Goal: Task Accomplishment & Management: Complete application form

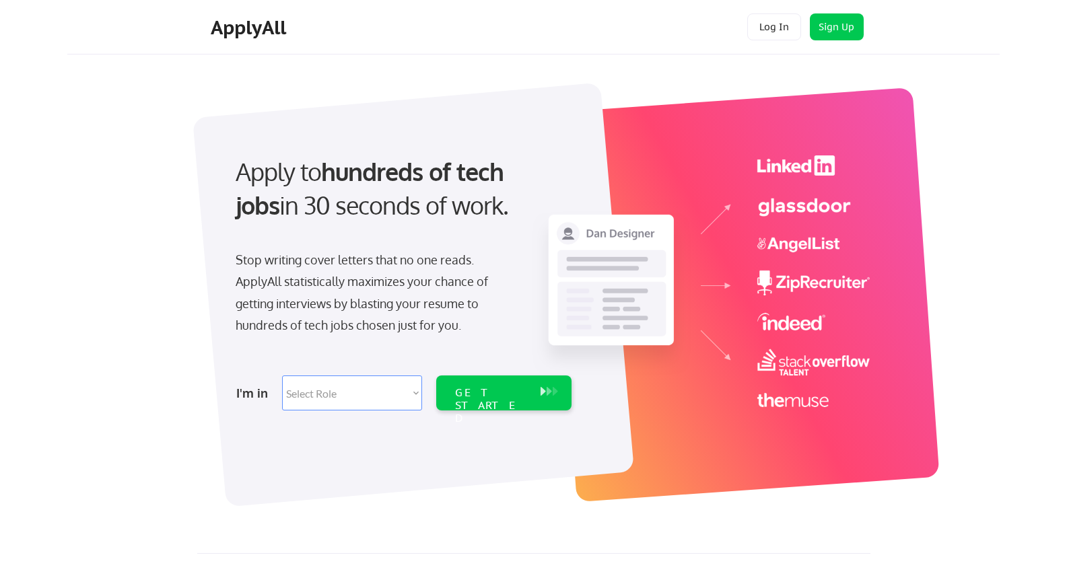
click at [417, 402] on select "Select Role Software Engineering Product Management Customer Success Sales UI/U…" at bounding box center [352, 393] width 140 height 35
select select ""engineering""
click at [282, 376] on select "Select Role Software Engineering Product Management Customer Success Sales UI/U…" at bounding box center [352, 393] width 140 height 35
select select ""engineering""
click at [529, 387] on div "GET STARTED" at bounding box center [490, 393] width 85 height 35
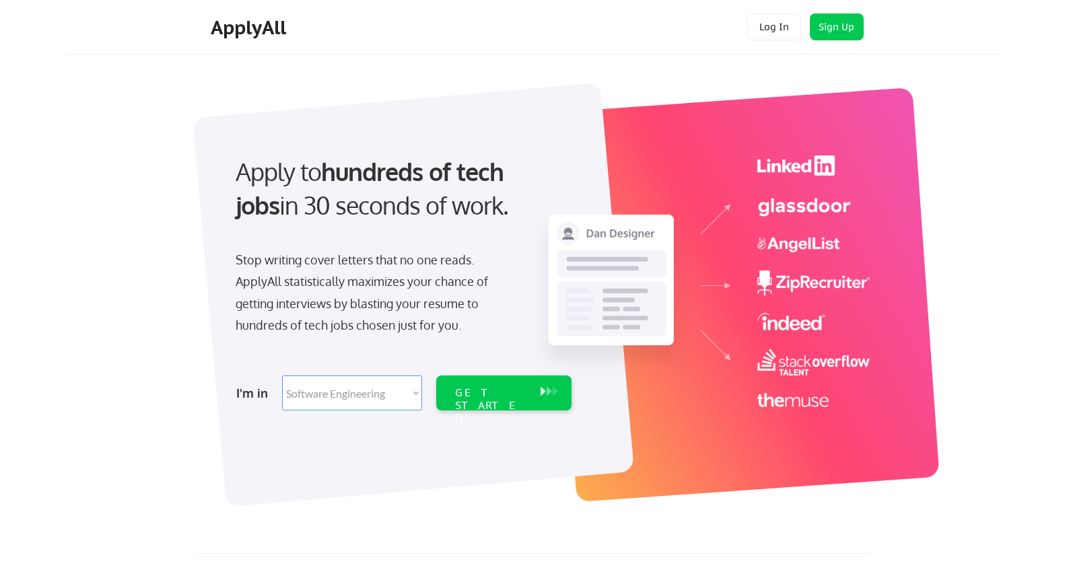
select select ""engineering""
